Goal: Find specific page/section: Find specific page/section

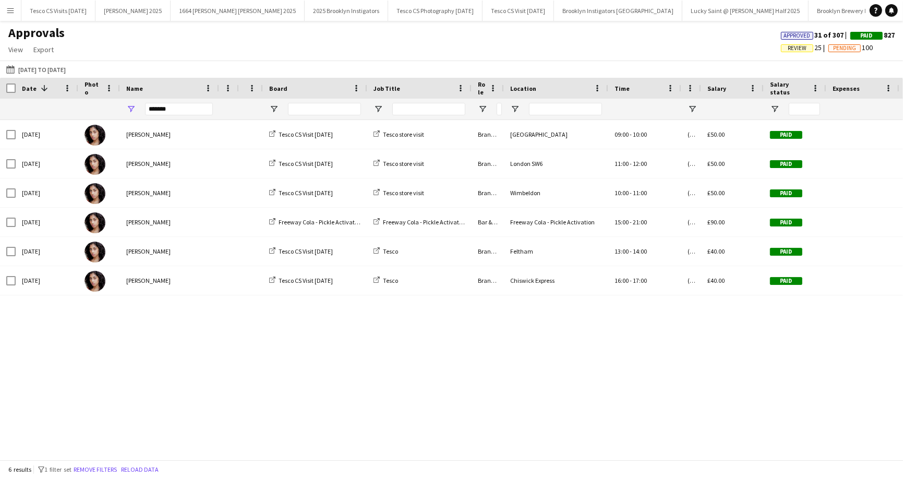
click at [9, 9] on app-icon "Menu" at bounding box center [10, 10] width 8 height 8
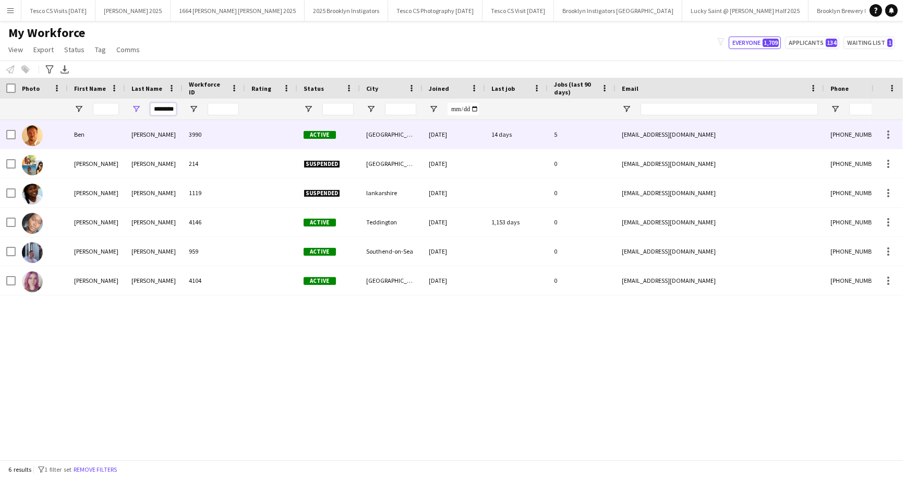
drag, startPoint x: 154, startPoint y: 109, endPoint x: 154, endPoint y: 124, distance: 14.6
click at [154, 124] on div "Workforce Details Photo First Name" at bounding box center [451, 269] width 903 height 382
type input "*"
